Goal: Task Accomplishment & Management: Manage account settings

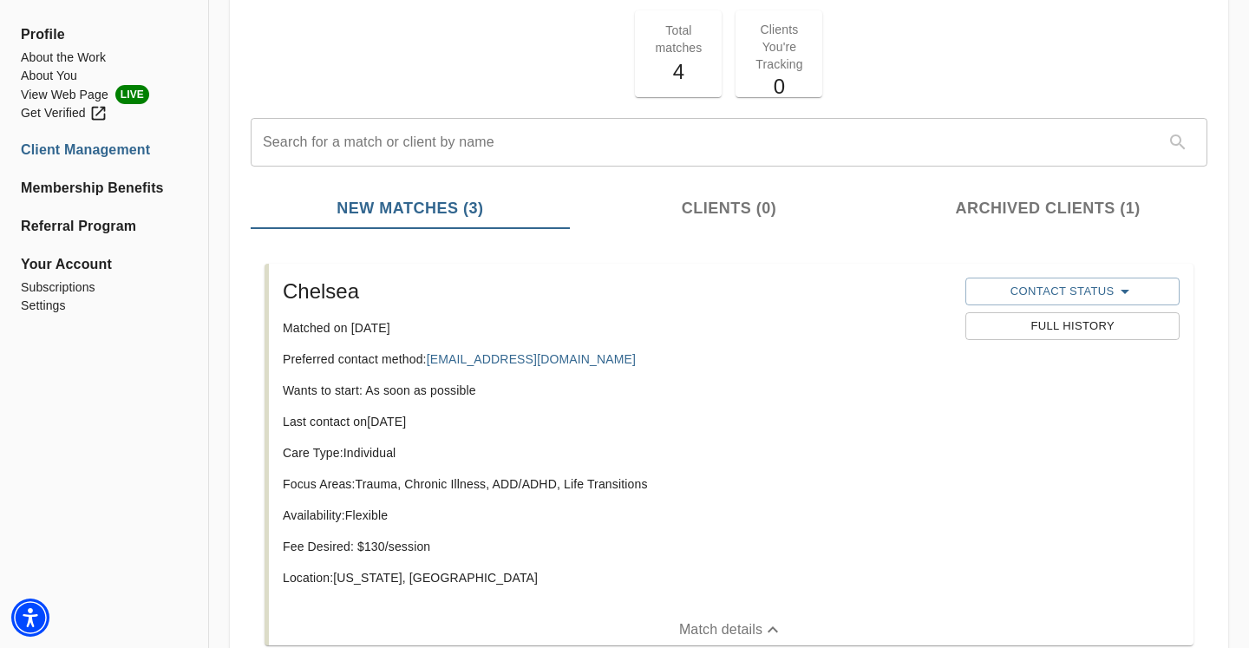
scroll to position [112, 0]
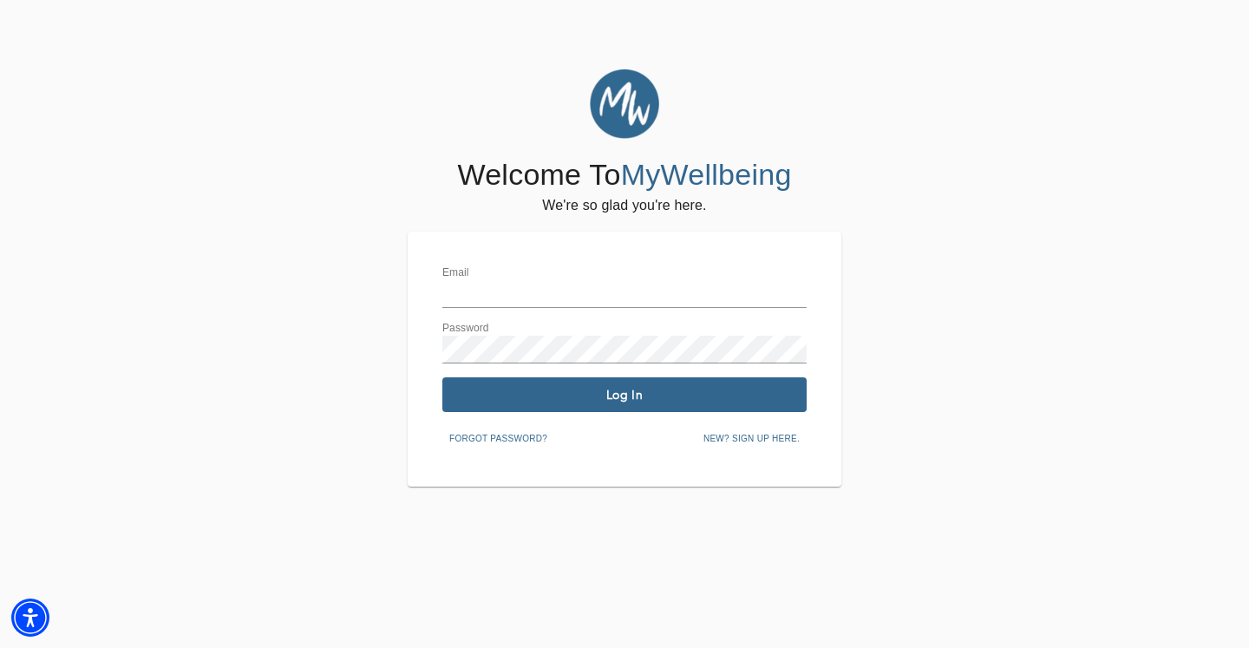
type input "[PERSON_NAME][EMAIL_ADDRESS][DOMAIN_NAME]"
click at [506, 385] on button "Log In" at bounding box center [624, 394] width 364 height 35
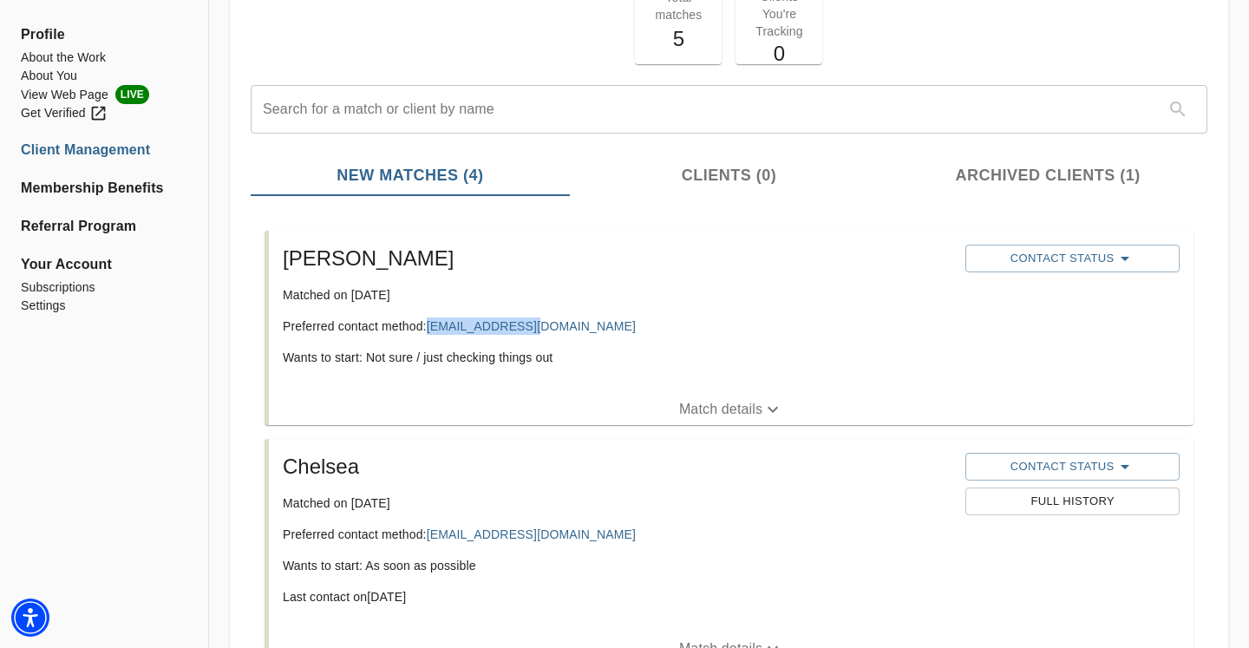
scroll to position [131, 0]
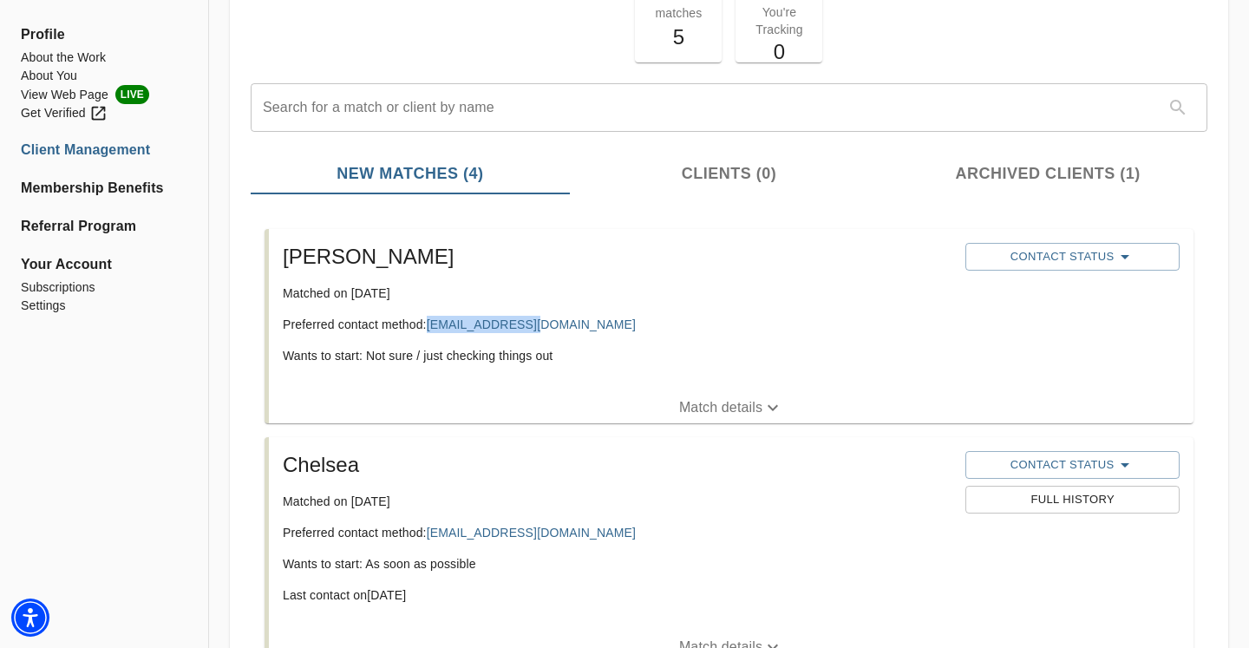
click at [449, 403] on span "Match details" at bounding box center [731, 407] width 925 height 21
